Goal: Navigation & Orientation: Find specific page/section

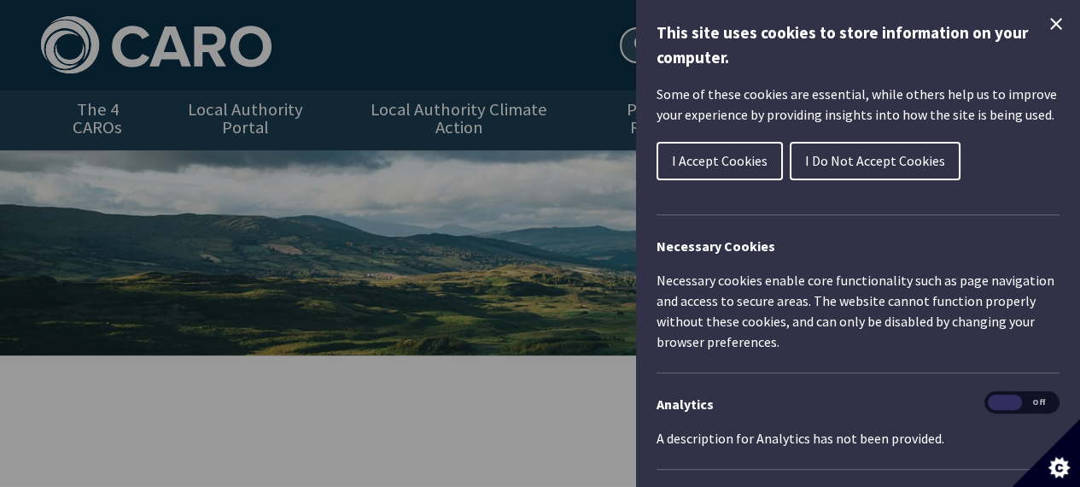
click at [1050, 22] on icon "Close Cookie Control" at bounding box center [1056, 24] width 12 height 12
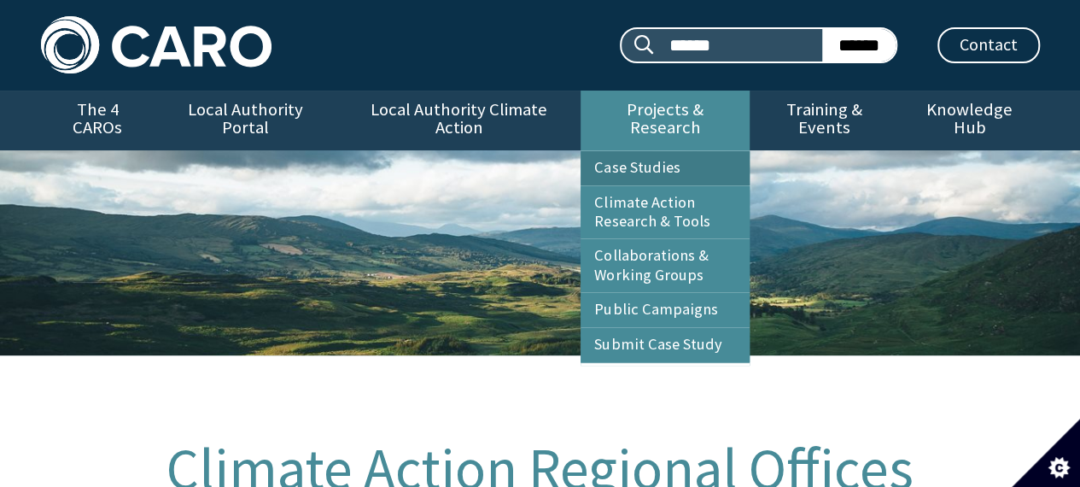
click at [647, 151] on link "Case Studies" at bounding box center [665, 168] width 169 height 34
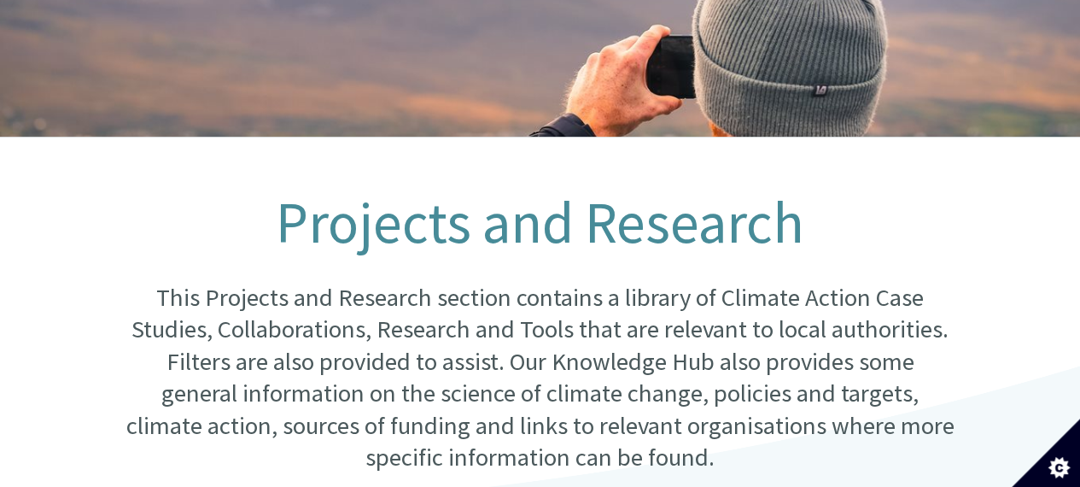
scroll to position [73, 0]
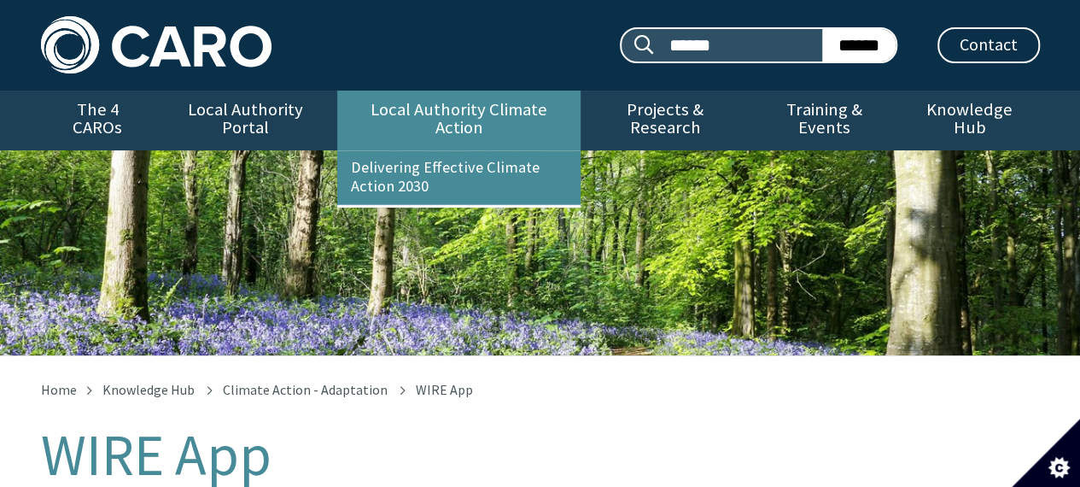
click at [453, 106] on link "Local Authority Climate Action" at bounding box center [458, 120] width 243 height 60
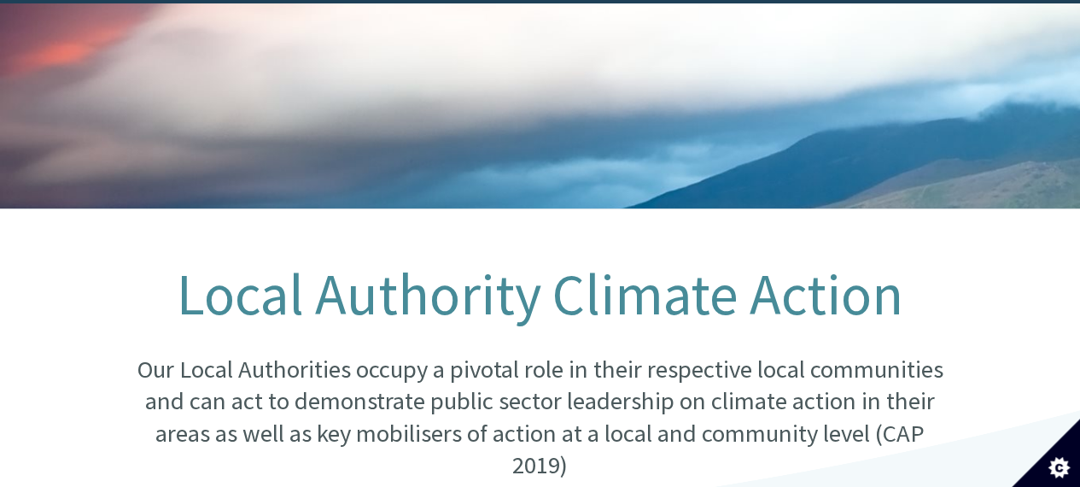
scroll to position [171, 0]
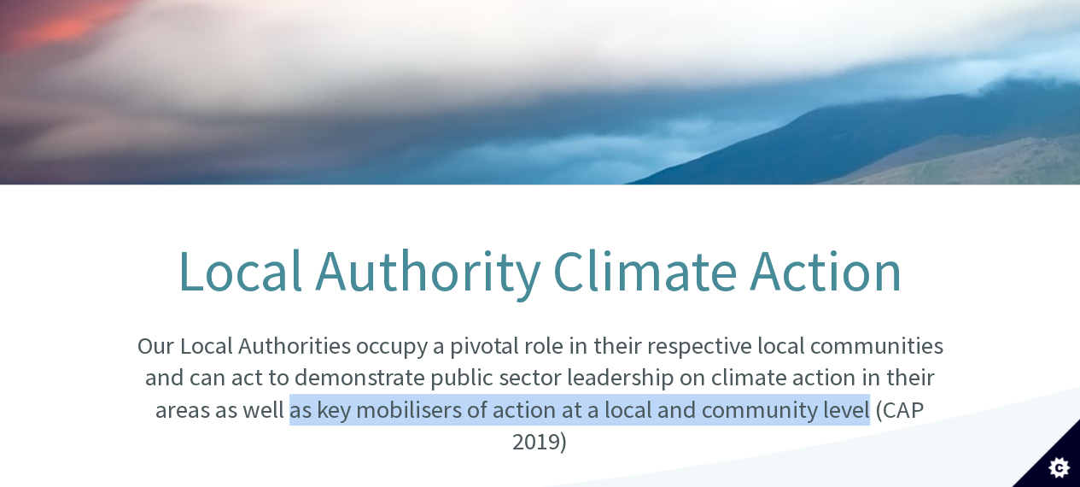
drag, startPoint x: 291, startPoint y: 394, endPoint x: 873, endPoint y: 393, distance: 581.4
click at [873, 393] on p "Our Local Authorities occupy a pivotal role in their respective local communiti…" at bounding box center [540, 394] width 828 height 128
copy p "as key mobilisers of action at a local and community level"
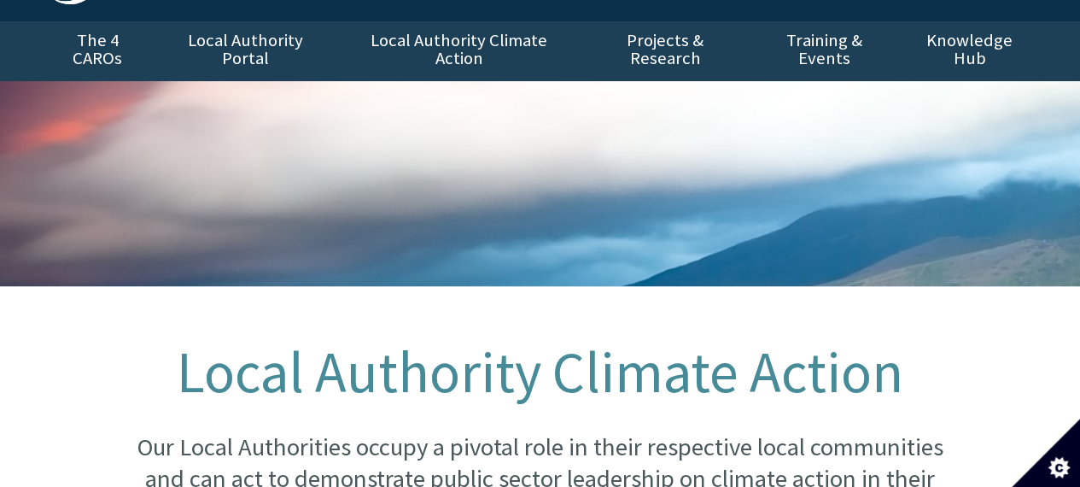
scroll to position [0, 0]
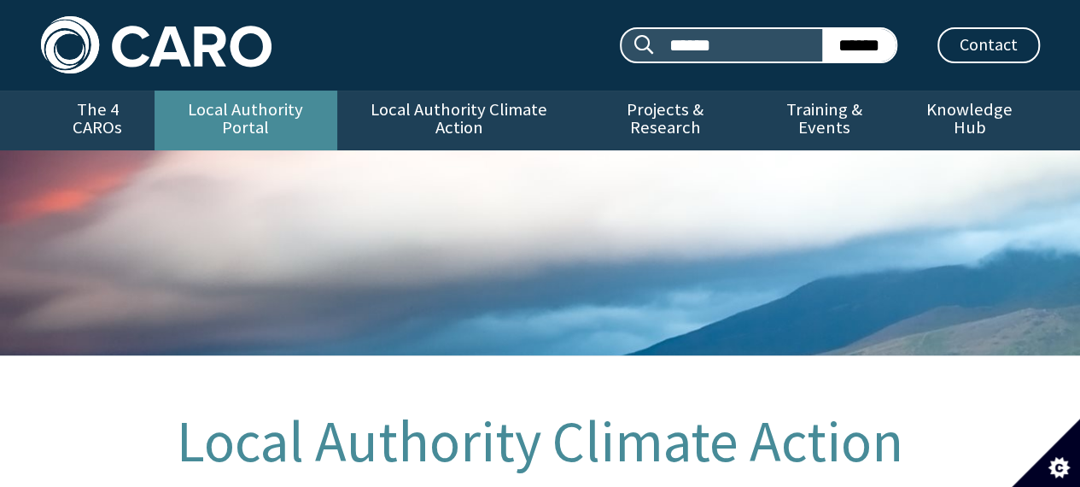
click at [271, 112] on link "Local Authority Portal" at bounding box center [246, 120] width 183 height 60
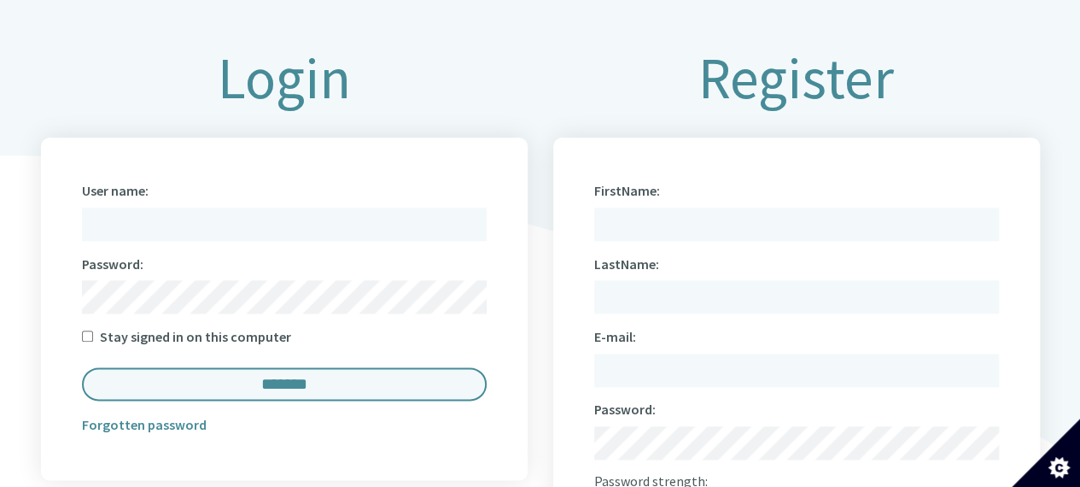
scroll to position [1195, 0]
